Goal: Navigation & Orientation: Find specific page/section

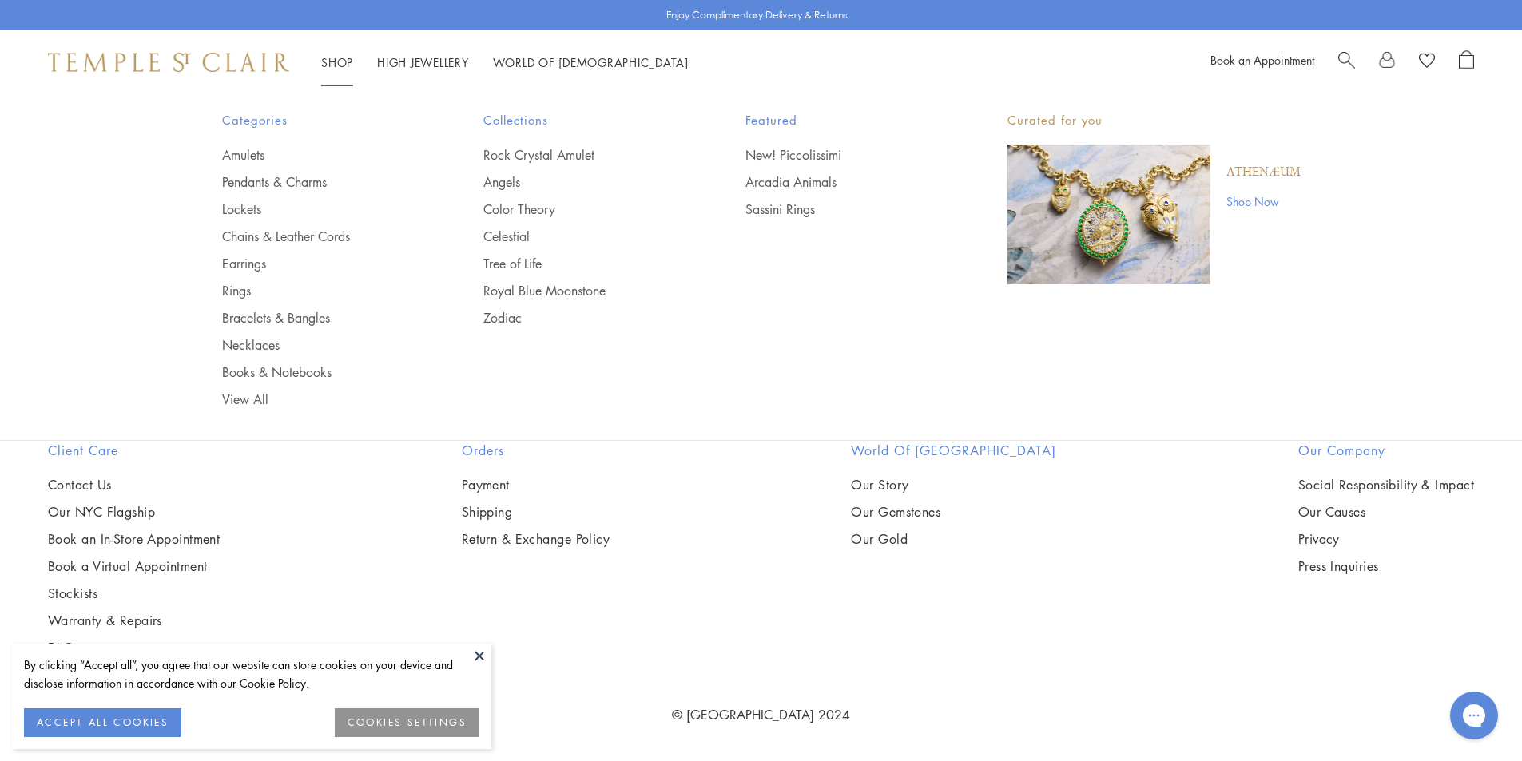
click at [345, 65] on link "Shop Shop" at bounding box center [337, 62] width 32 height 16
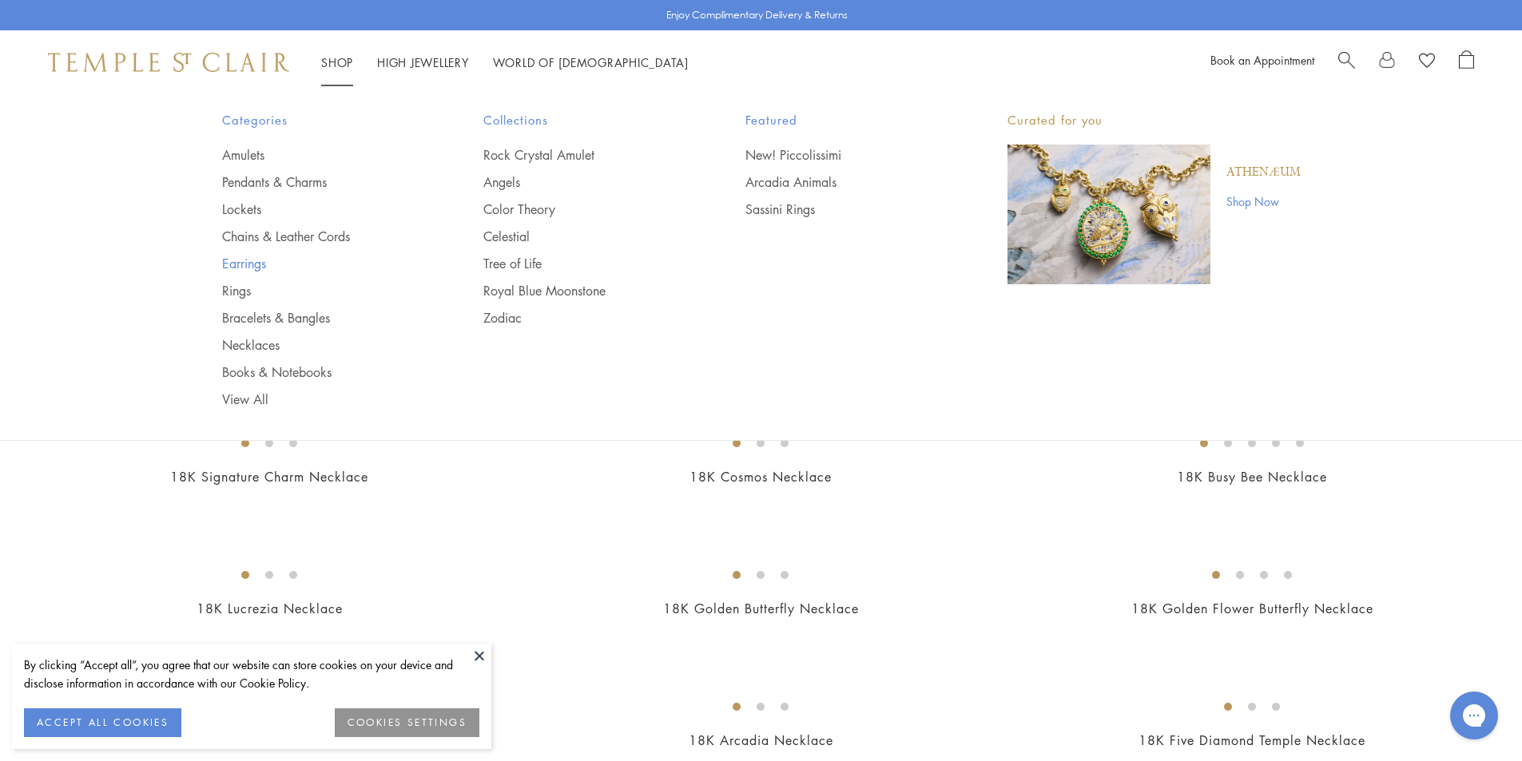
click at [245, 260] on link "Earrings" at bounding box center [321, 264] width 198 height 18
click at [245, 261] on link "Earrings" at bounding box center [321, 264] width 198 height 18
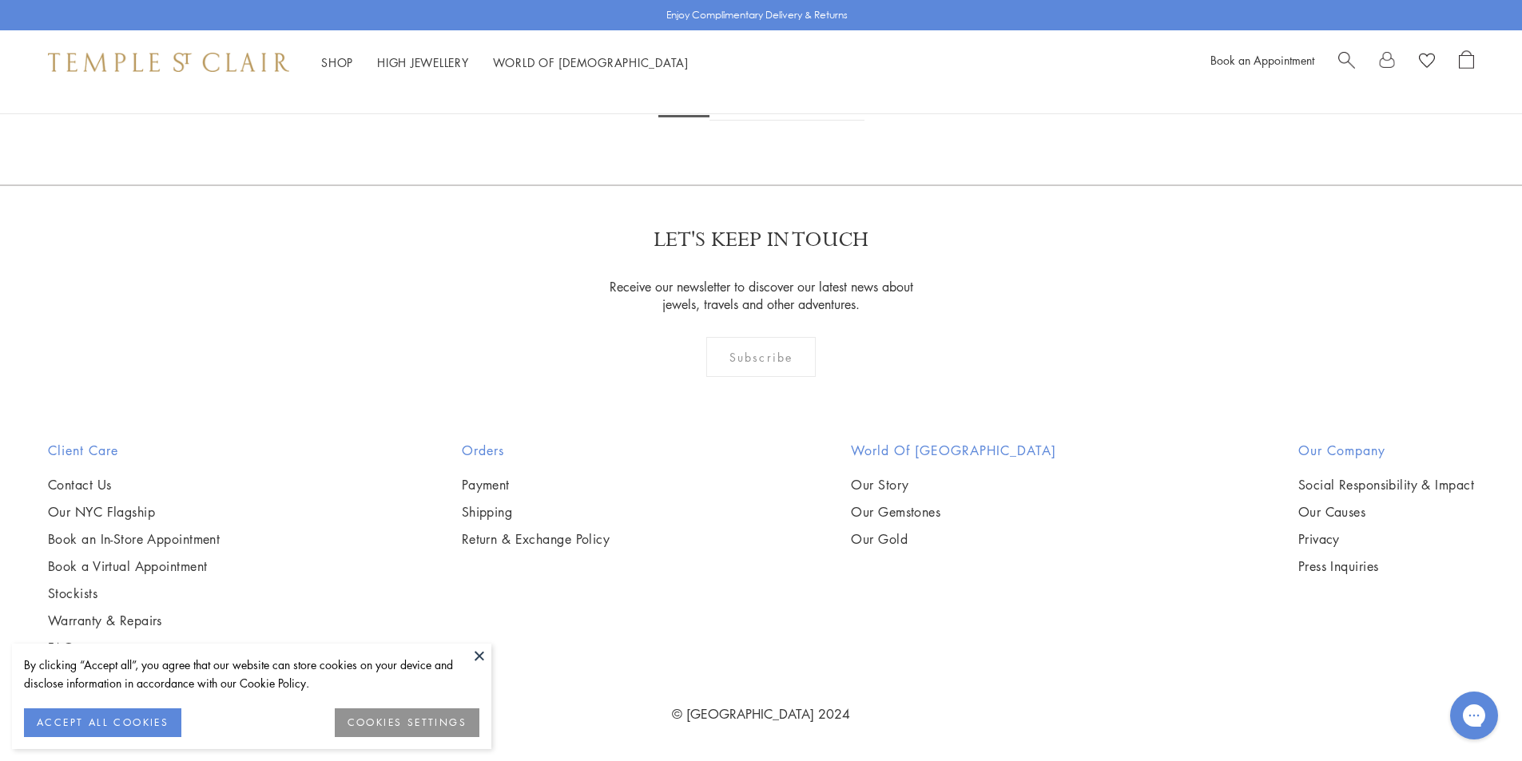
scroll to position [9964, 0]
click at [740, 121] on link "2" at bounding box center [735, 99] width 53 height 44
drag, startPoint x: 0, startPoint y: 0, endPoint x: 1533, endPoint y: 606, distance: 1648.7
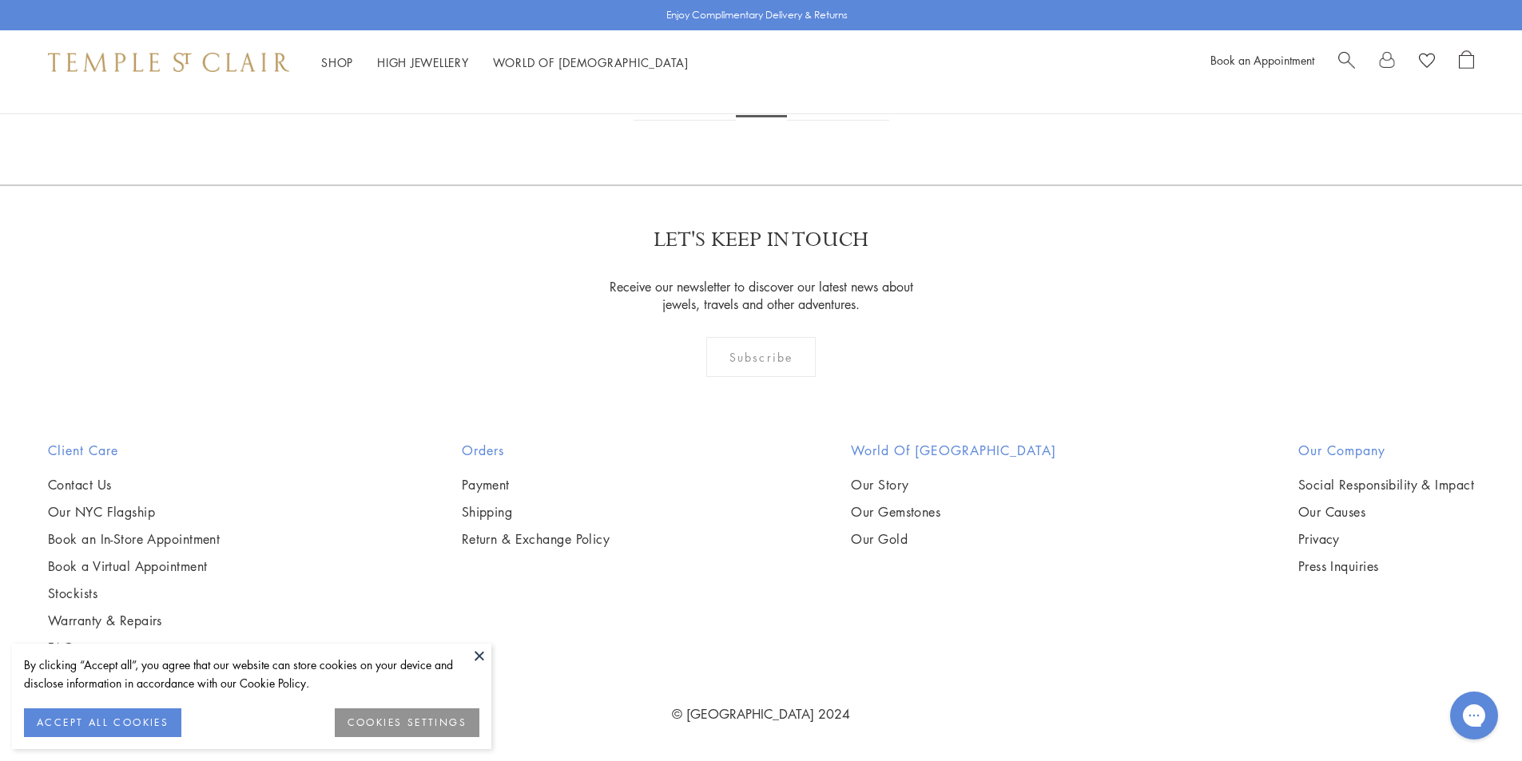
click at [482, 651] on button at bounding box center [479, 656] width 24 height 24
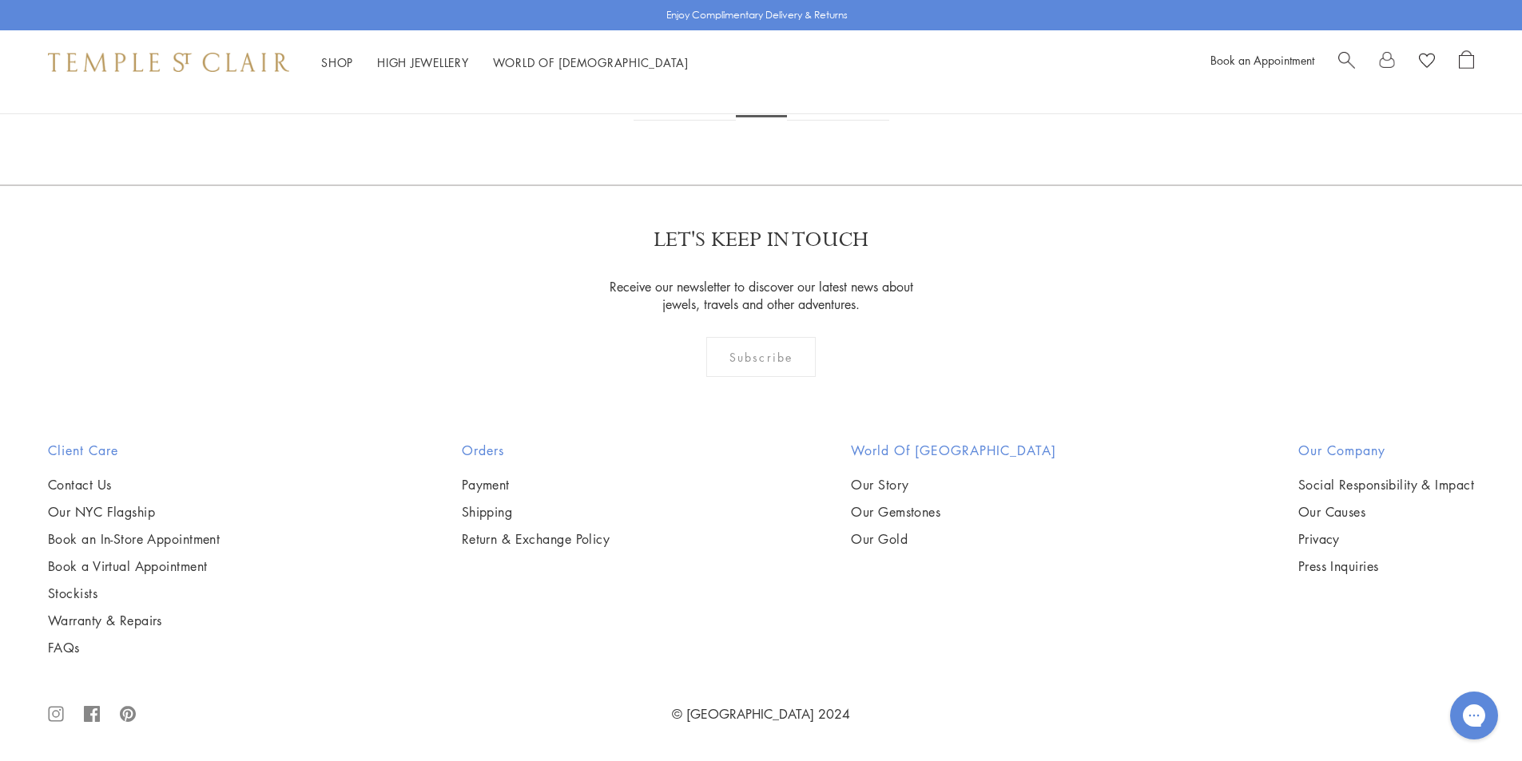
scroll to position [9295, 0]
